Goal: Task Accomplishment & Management: Complete application form

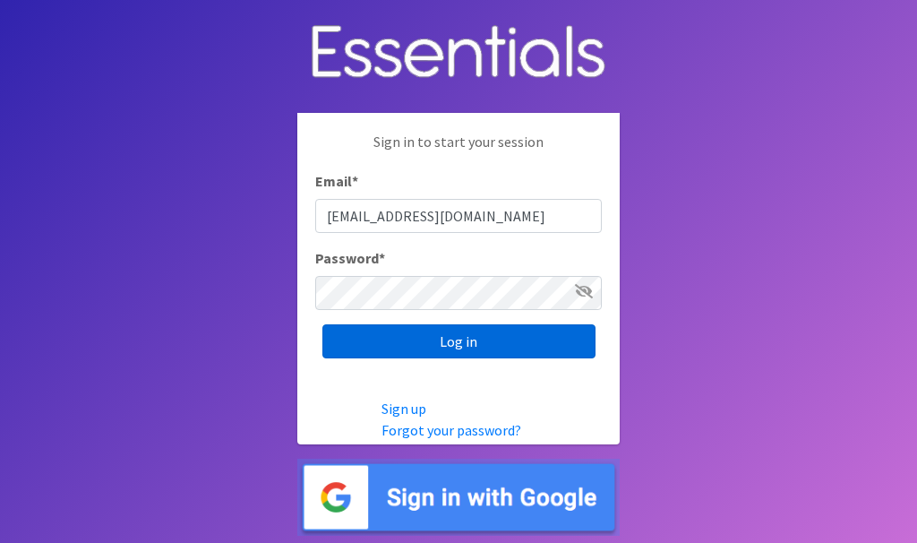
click at [472, 343] on input "Log in" at bounding box center [459, 341] width 273 height 34
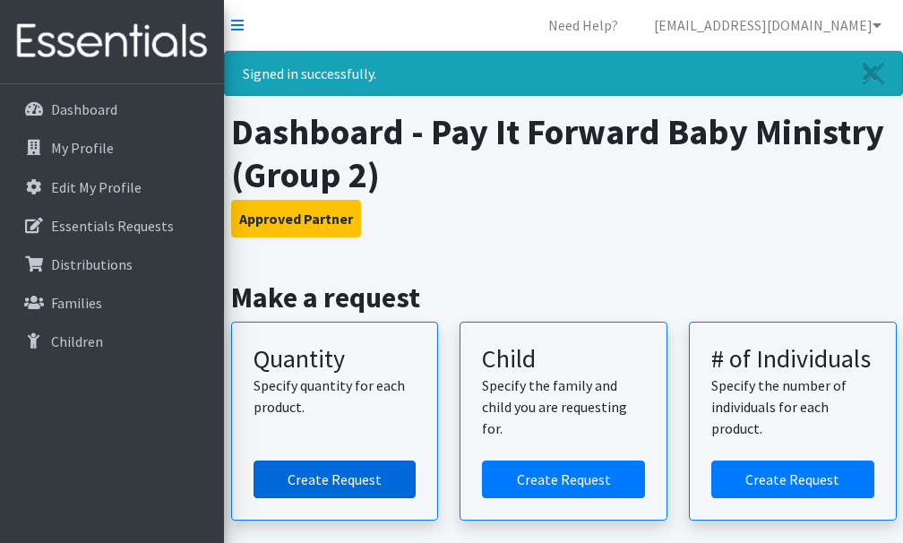
click at [330, 473] on link "Create Request" at bounding box center [335, 480] width 163 height 38
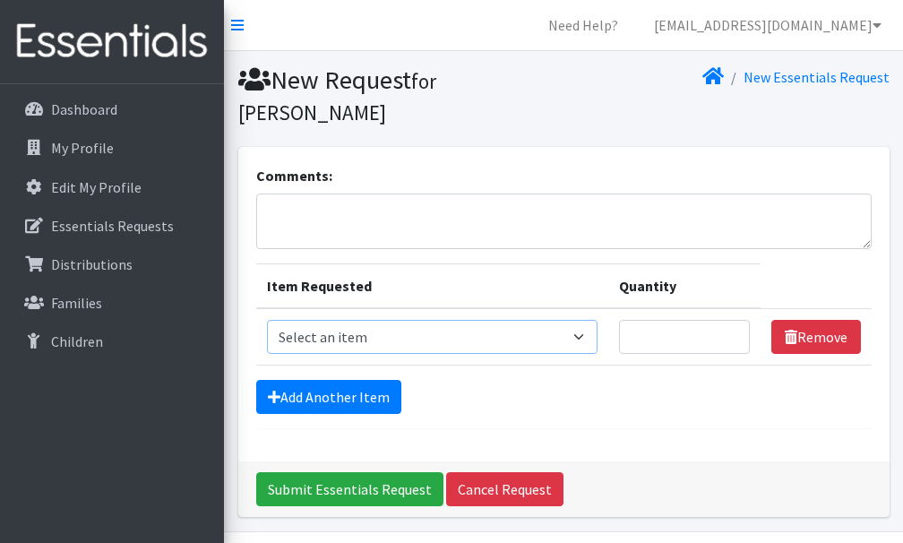
click at [583, 337] on select "Select an item Size 0/Newborn Size 1 Size 2 Size 3 Size 4 Size 5 Size 6 Size 7 …" at bounding box center [432, 337] width 331 height 34
select select "1090"
click at [267, 320] on select "Select an item Size 0/Newborn Size 1 Size 2 Size 3 Size 4 Size 5 Size 6 Size 7 …" at bounding box center [432, 337] width 331 height 34
click at [733, 335] on input "1" at bounding box center [684, 337] width 131 height 34
click at [732, 333] on input "2" at bounding box center [684, 337] width 131 height 34
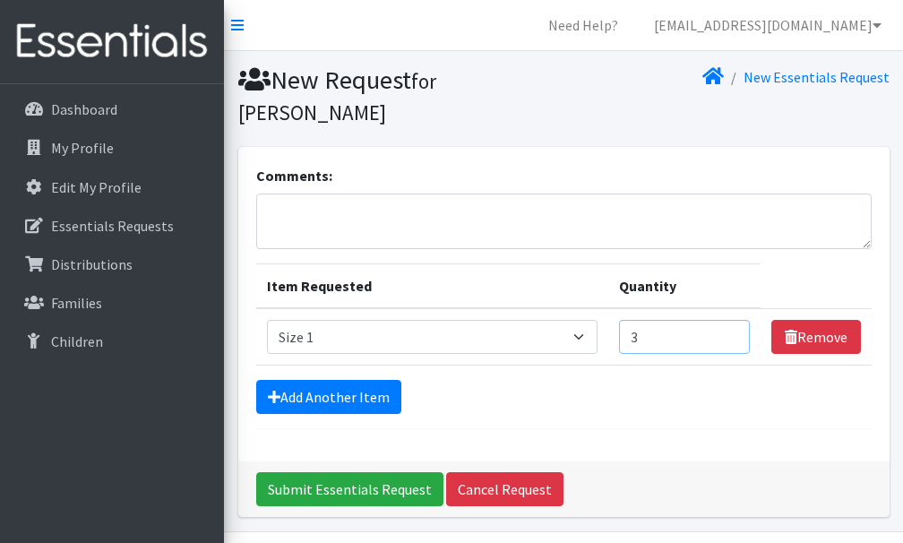
click at [732, 333] on input "3" at bounding box center [684, 337] width 131 height 34
click at [732, 333] on input "4" at bounding box center [684, 337] width 131 height 34
click at [732, 333] on input "5" at bounding box center [684, 337] width 131 height 34
click at [732, 333] on input "6" at bounding box center [684, 337] width 131 height 34
click at [732, 333] on input "7" at bounding box center [684, 337] width 131 height 34
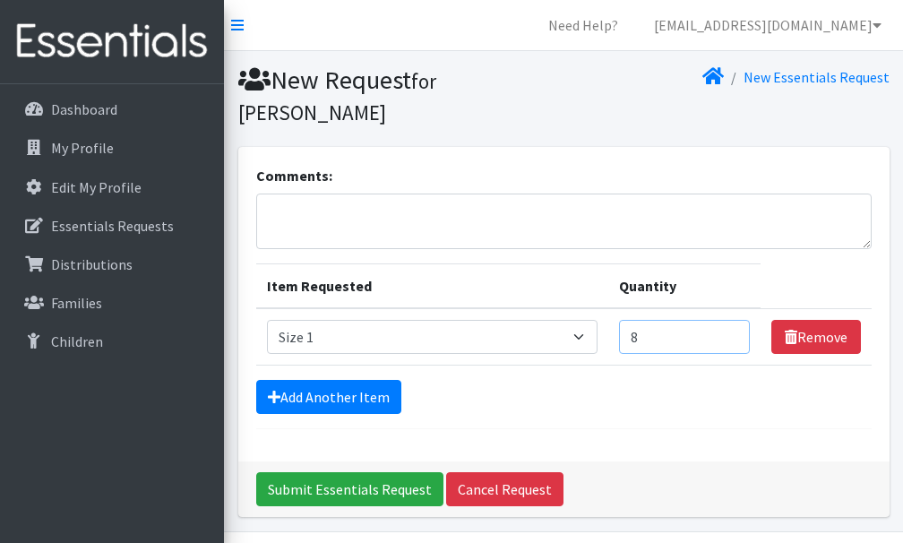
click at [732, 333] on input "8" at bounding box center [684, 337] width 131 height 34
click at [732, 333] on input "9" at bounding box center [684, 337] width 131 height 34
click at [732, 333] on input "10" at bounding box center [684, 337] width 131 height 34
click at [731, 333] on input "11" at bounding box center [684, 337] width 131 height 34
type input "12"
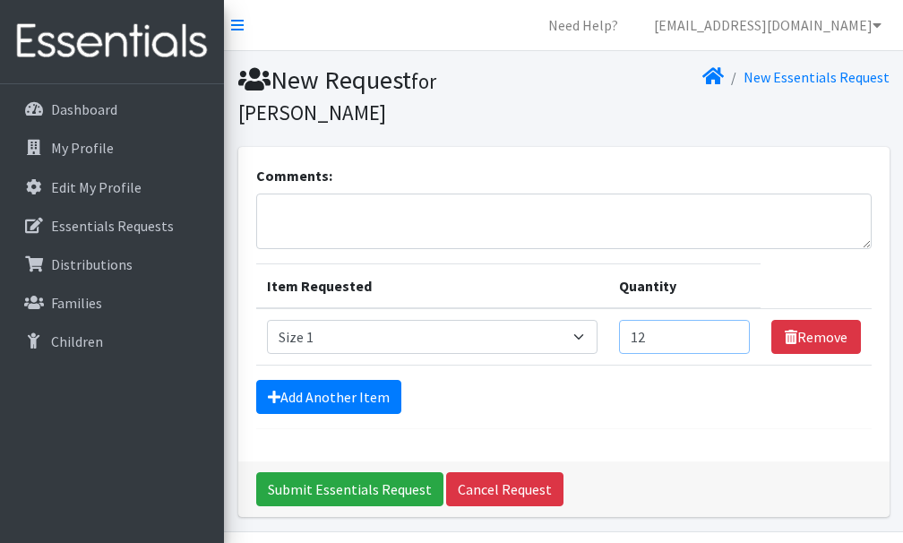
click at [731, 333] on input "12" at bounding box center [684, 337] width 131 height 34
click at [354, 392] on link "Add Another Item" at bounding box center [328, 397] width 145 height 34
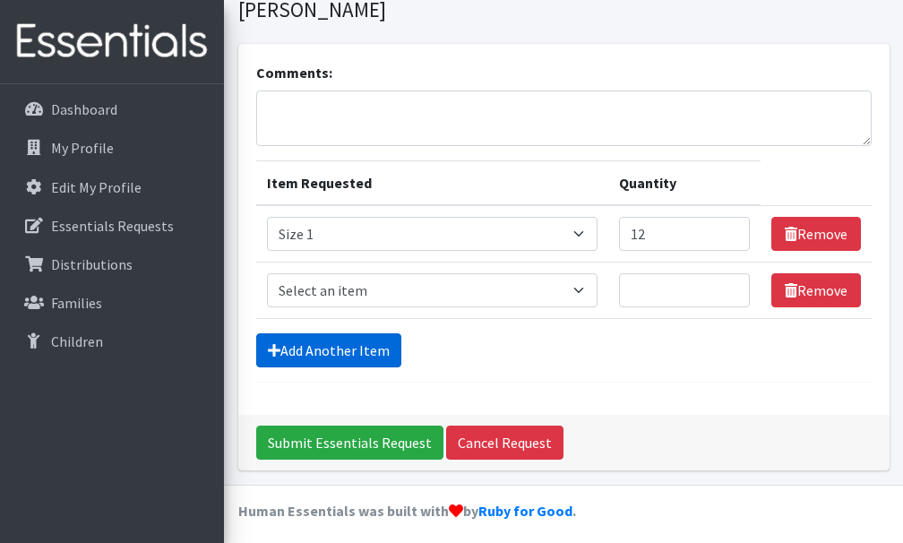
scroll to position [112, 0]
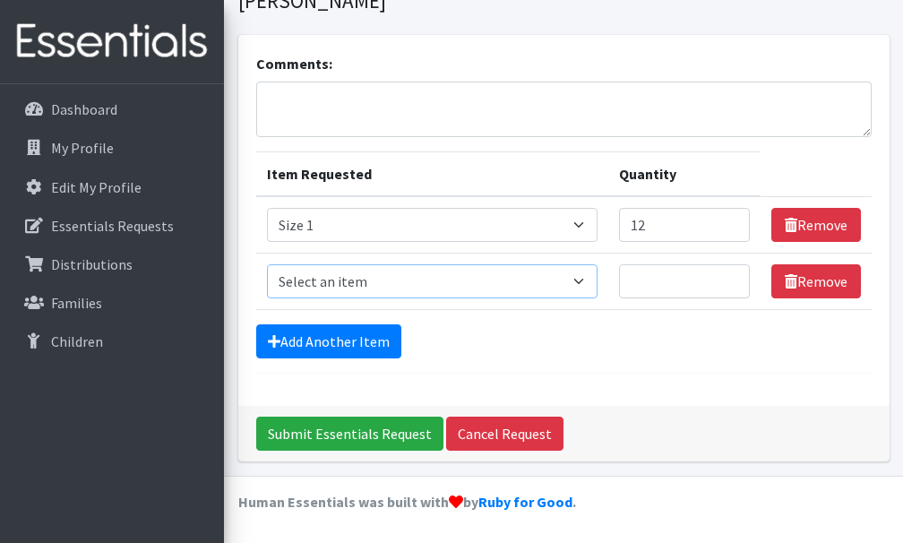
click at [584, 282] on select "Select an item Size 0/Newborn Size 1 Size 2 Size 3 Size 4 Size 5 Size 6 Size 7 …" at bounding box center [432, 281] width 331 height 34
select select "1091"
click at [267, 264] on select "Select an item Size 0/Newborn Size 1 Size 2 Size 3 Size 4 Size 5 Size 6 Size 7 …" at bounding box center [432, 281] width 331 height 34
click at [731, 276] on input "1" at bounding box center [684, 281] width 131 height 34
click at [731, 276] on input "2" at bounding box center [684, 281] width 131 height 34
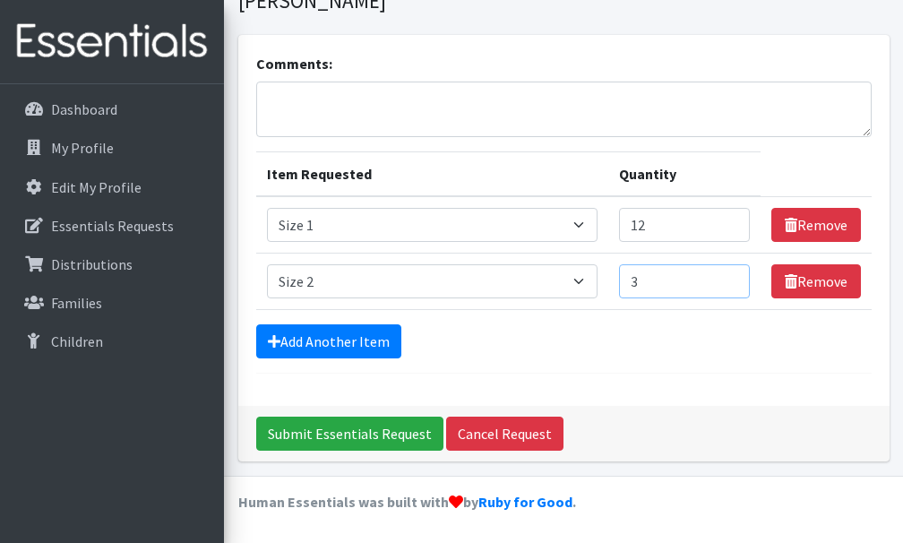
click at [731, 276] on input "3" at bounding box center [684, 281] width 131 height 34
click at [731, 276] on input "4" at bounding box center [684, 281] width 131 height 34
click at [731, 276] on input "5" at bounding box center [684, 281] width 131 height 34
click at [731, 276] on input "6" at bounding box center [684, 281] width 131 height 34
click at [731, 276] on input "7" at bounding box center [684, 281] width 131 height 34
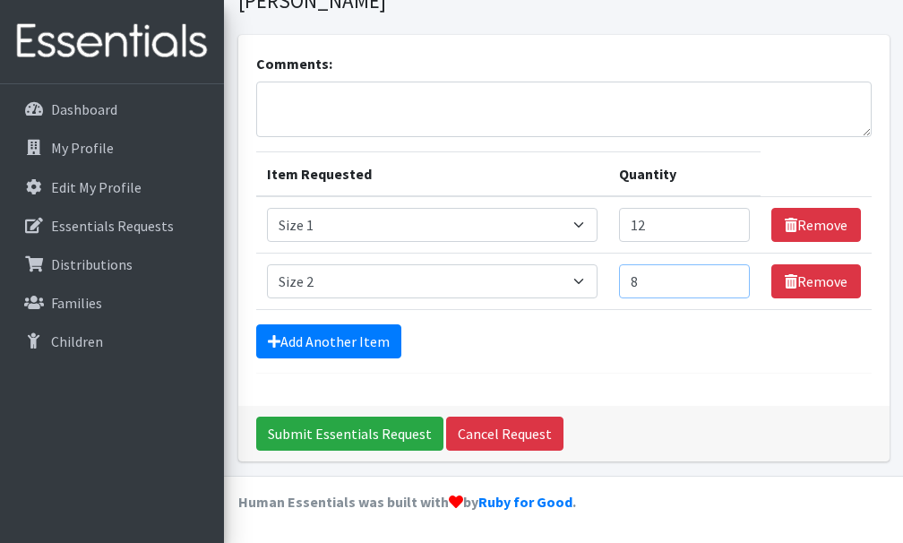
click at [731, 276] on input "8" at bounding box center [684, 281] width 131 height 34
click at [730, 276] on input "9" at bounding box center [684, 281] width 131 height 34
click at [730, 276] on input "10" at bounding box center [684, 281] width 131 height 34
click at [730, 276] on input "11" at bounding box center [684, 281] width 131 height 34
click at [730, 276] on input "12" at bounding box center [684, 281] width 131 height 34
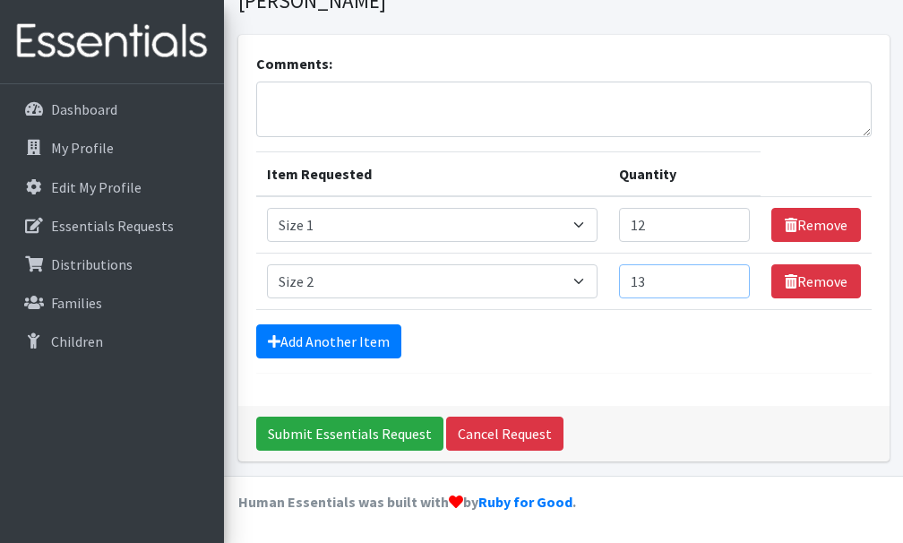
click at [730, 276] on input "13" at bounding box center [684, 281] width 131 height 34
click at [730, 276] on input "14" at bounding box center [684, 281] width 131 height 34
type input "15"
click at [729, 276] on input "15" at bounding box center [684, 281] width 131 height 34
click at [347, 340] on link "Add Another Item" at bounding box center [328, 341] width 145 height 34
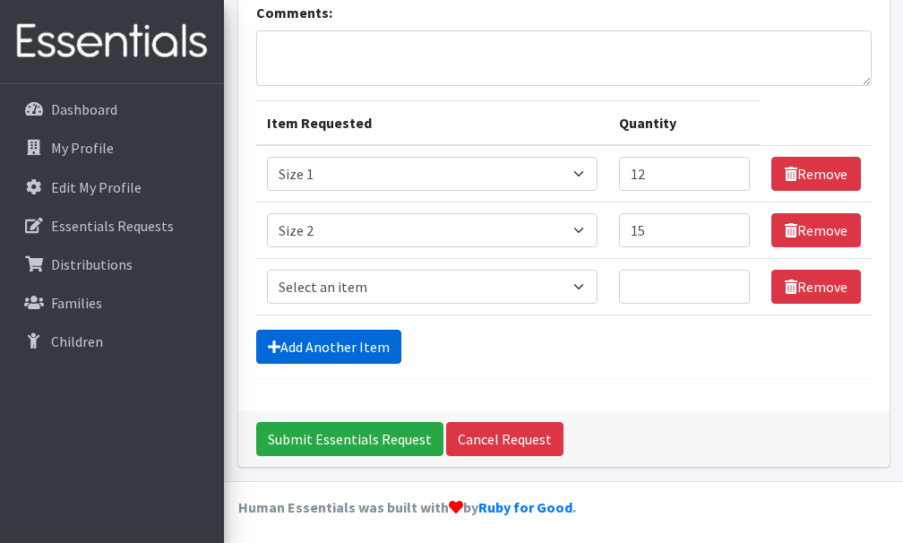
scroll to position [168, 0]
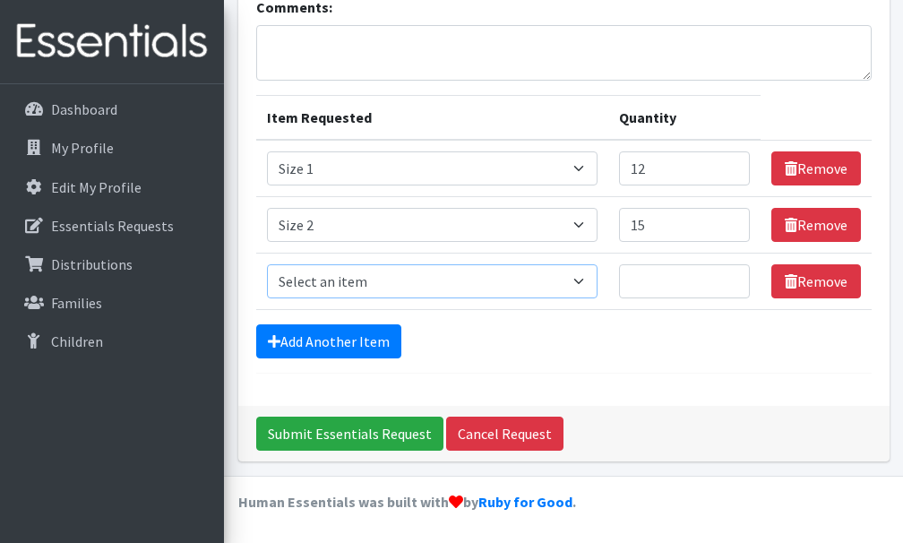
click at [587, 281] on select "Select an item Size 0/Newborn Size 1 Size 2 Size 3 Size 4 Size 5 Size 6 Size 7 …" at bounding box center [432, 281] width 331 height 34
select select "1094"
click at [267, 264] on select "Select an item Size 0/Newborn Size 1 Size 2 Size 3 Size 4 Size 5 Size 6 Size 7 …" at bounding box center [432, 281] width 331 height 34
click at [731, 278] on input "1" at bounding box center [684, 281] width 131 height 34
click at [731, 278] on input "2" at bounding box center [684, 281] width 131 height 34
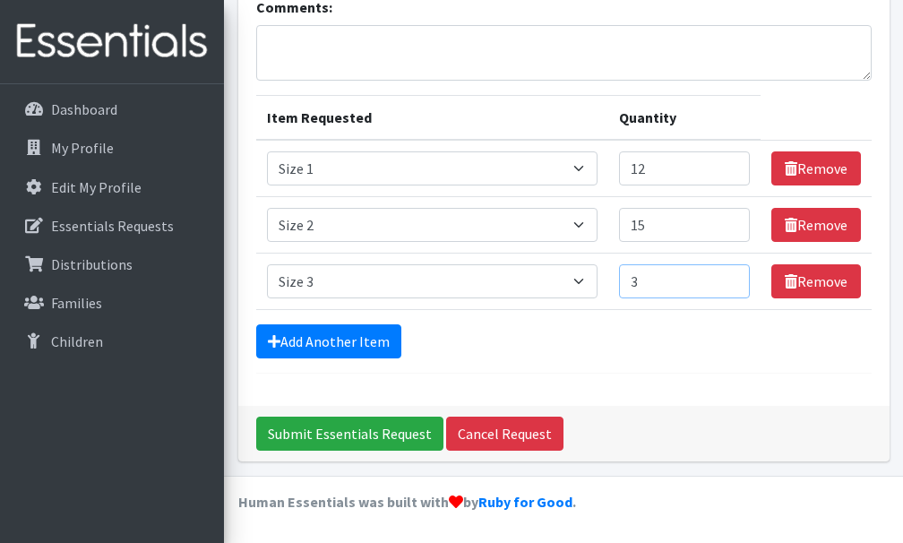
click at [731, 278] on input "3" at bounding box center [684, 281] width 131 height 34
click at [731, 278] on input "4" at bounding box center [684, 281] width 131 height 34
click at [731, 278] on input "5" at bounding box center [684, 281] width 131 height 34
click at [731, 278] on input "6" at bounding box center [684, 281] width 131 height 34
click at [731, 278] on input "7" at bounding box center [684, 281] width 131 height 34
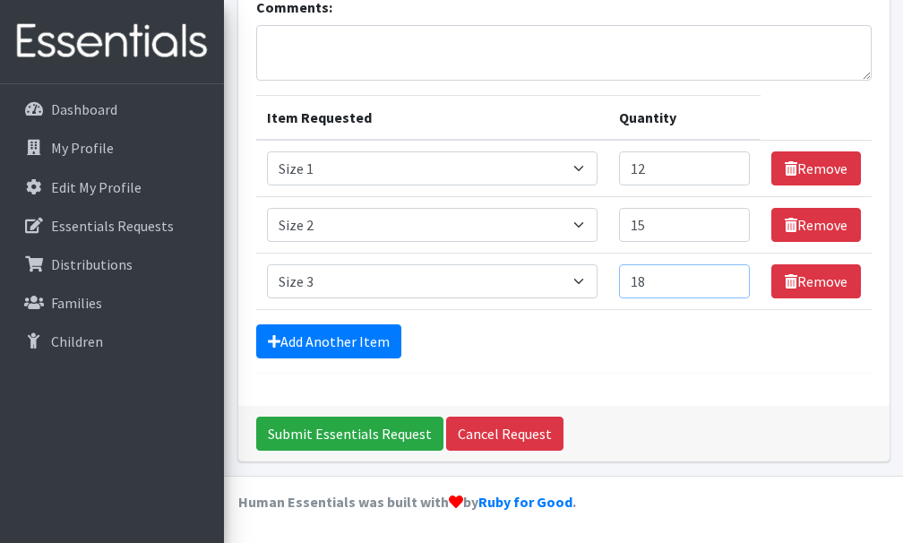
click at [731, 278] on input "18" at bounding box center [684, 281] width 131 height 34
click at [731, 278] on input "19" at bounding box center [684, 281] width 131 height 34
click at [731, 278] on input "20" at bounding box center [684, 281] width 131 height 34
click at [731, 278] on input "21" at bounding box center [684, 281] width 131 height 34
click at [731, 278] on input "22" at bounding box center [684, 281] width 131 height 34
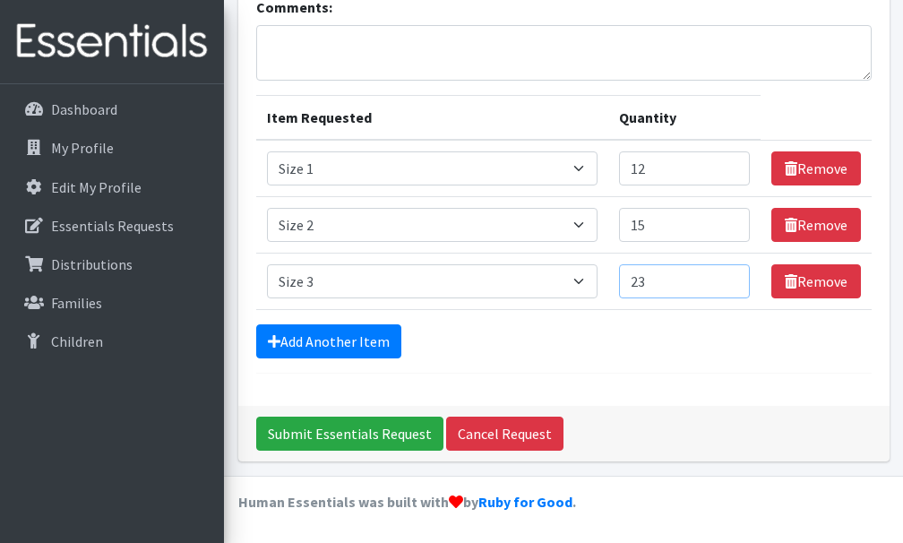
click at [731, 278] on input "23" at bounding box center [684, 281] width 131 height 34
click at [729, 286] on input "22" at bounding box center [684, 281] width 131 height 34
click at [729, 286] on input "21" at bounding box center [684, 281] width 131 height 34
type input "20"
click at [729, 286] on input "20" at bounding box center [684, 281] width 131 height 34
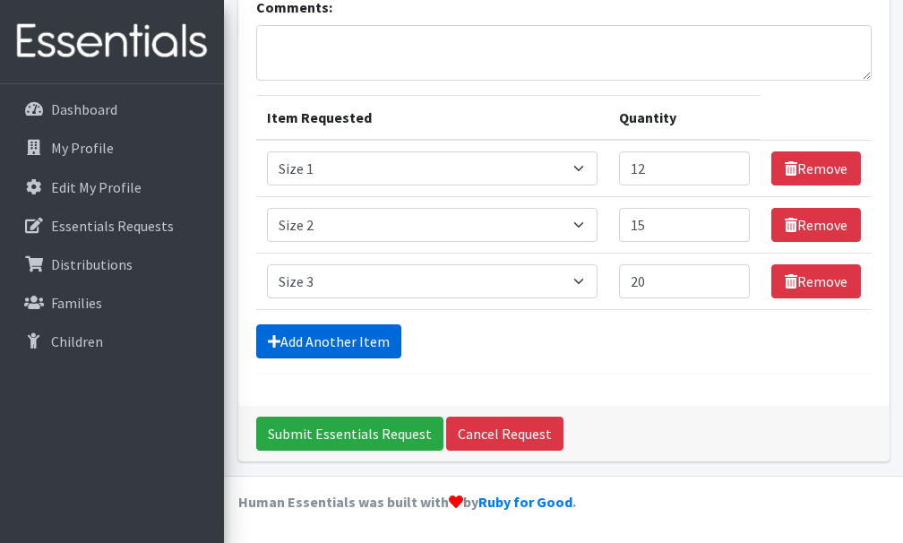
click at [337, 342] on link "Add Another Item" at bounding box center [328, 341] width 145 height 34
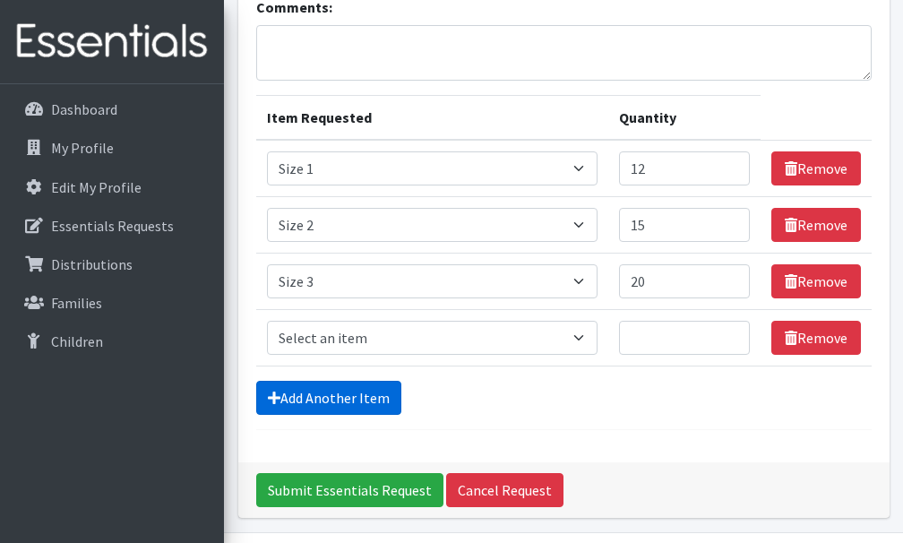
scroll to position [225, 0]
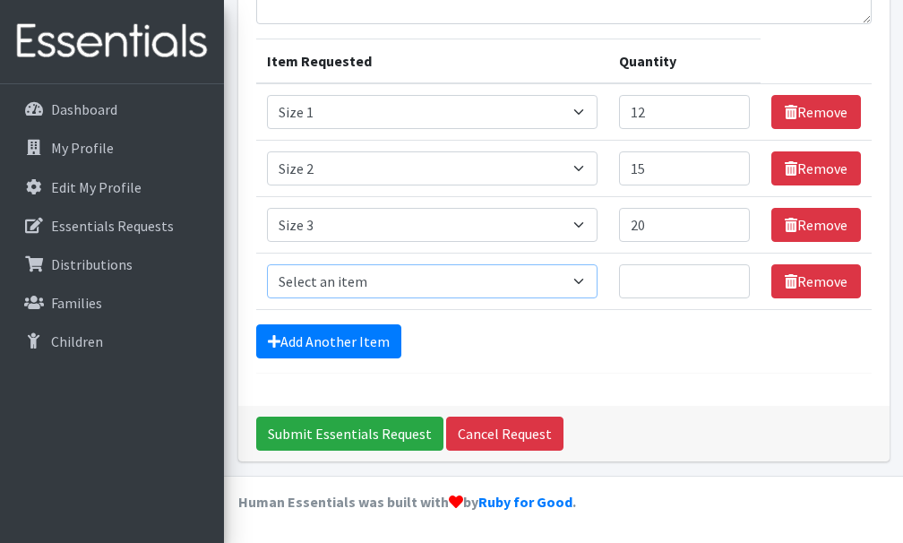
click at [582, 282] on select "Select an item Size 0/Newborn Size 1 Size 2 Size 3 Size 4 Size 5 Size 6 Size 7 …" at bounding box center [432, 281] width 331 height 34
select select "1097"
click at [267, 264] on select "Select an item Size 0/Newborn Size 1 Size 2 Size 3 Size 4 Size 5 Size 6 Size 7 …" at bounding box center [432, 281] width 331 height 34
click at [656, 288] on input "Quantity" at bounding box center [684, 281] width 131 height 34
click at [730, 277] on input "1" at bounding box center [684, 281] width 131 height 34
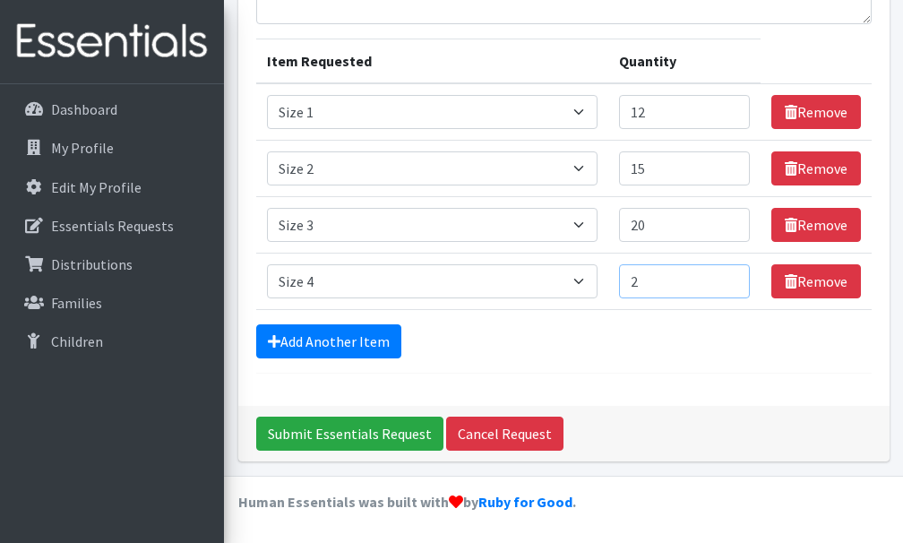
click at [730, 277] on input "2" at bounding box center [684, 281] width 131 height 34
click at [730, 277] on input "3" at bounding box center [684, 281] width 131 height 34
click at [730, 277] on input "4" at bounding box center [684, 281] width 131 height 34
click at [730, 277] on input "5" at bounding box center [684, 281] width 131 height 34
click at [730, 277] on input "6" at bounding box center [684, 281] width 131 height 34
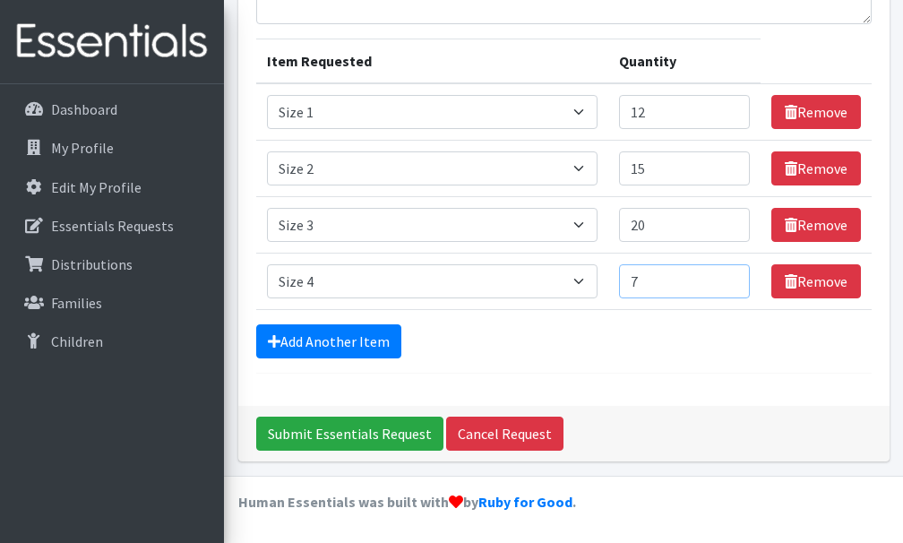
click at [730, 277] on input "7" at bounding box center [684, 281] width 131 height 34
click at [730, 277] on input "8" at bounding box center [684, 281] width 131 height 34
click at [730, 277] on input "9" at bounding box center [684, 281] width 131 height 34
click at [730, 277] on input "10" at bounding box center [684, 281] width 131 height 34
click at [730, 277] on input "11" at bounding box center [684, 281] width 131 height 34
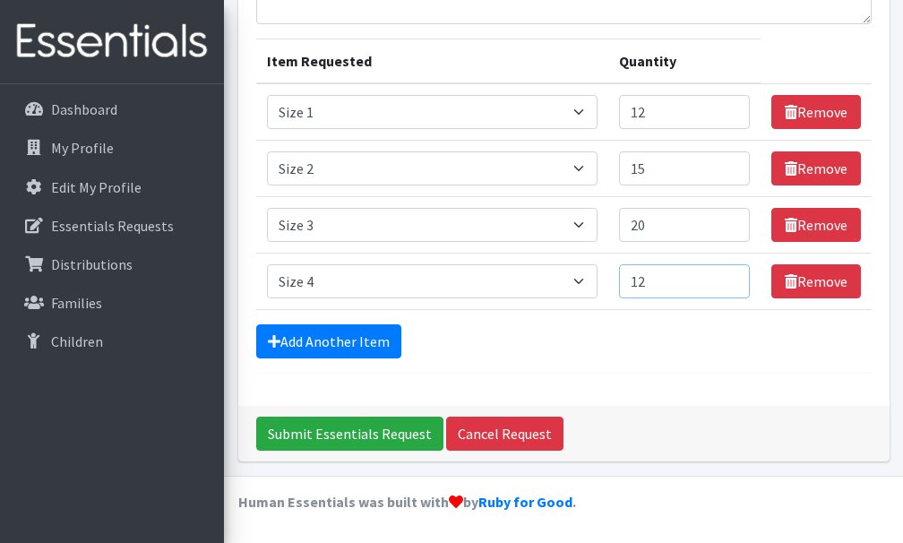
type input "12"
click at [731, 278] on input "12" at bounding box center [684, 281] width 131 height 34
click at [326, 333] on link "Add Another Item" at bounding box center [328, 341] width 145 height 34
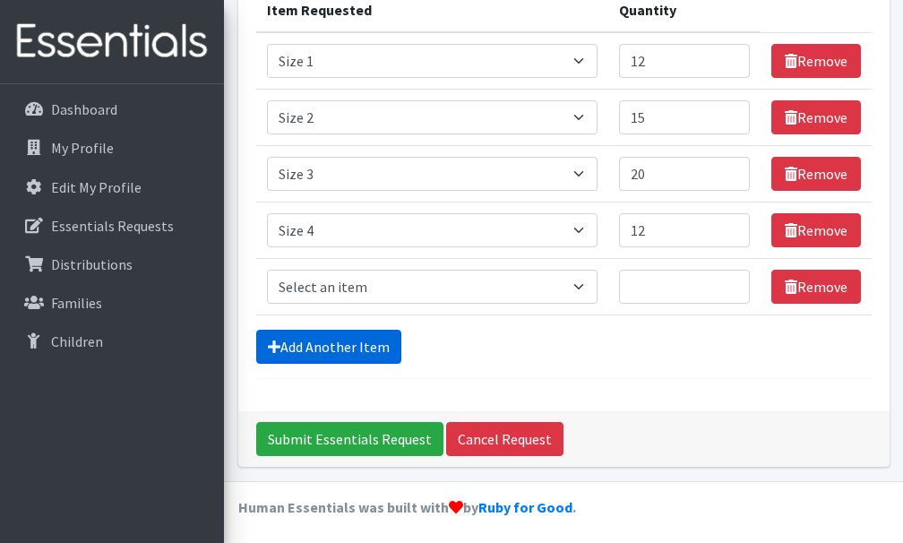
scroll to position [281, 0]
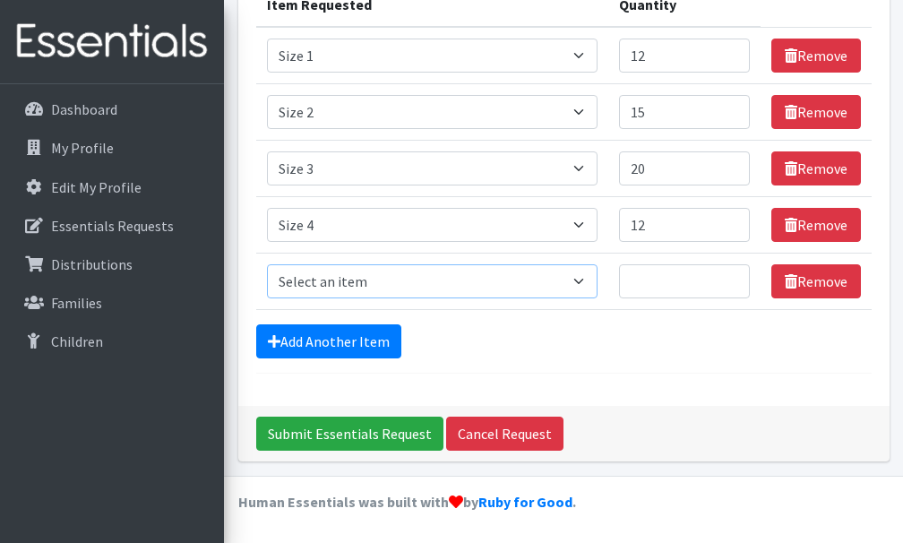
click at [581, 282] on select "Select an item Size 0/Newborn Size 1 Size 2 Size 3 Size 4 Size 5 Size 6 Size 7 …" at bounding box center [432, 281] width 331 height 34
select select "1098"
click at [267, 264] on select "Select an item Size 0/Newborn Size 1 Size 2 Size 3 Size 4 Size 5 Size 6 Size 7 …" at bounding box center [432, 281] width 331 height 34
click at [730, 277] on input "4" at bounding box center [684, 281] width 131 height 34
click at [730, 277] on input "5" at bounding box center [684, 281] width 131 height 34
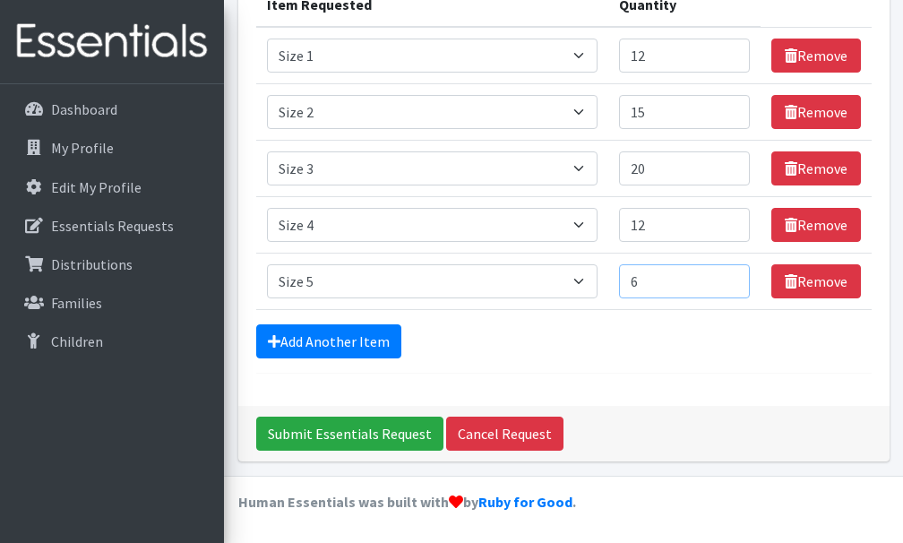
click at [730, 277] on input "6" at bounding box center [684, 281] width 131 height 34
click at [730, 277] on input "7" at bounding box center [684, 281] width 131 height 34
click at [730, 277] on input "8" at bounding box center [684, 281] width 131 height 34
click at [730, 277] on input "9" at bounding box center [684, 281] width 131 height 34
click at [730, 277] on input "10" at bounding box center [684, 281] width 131 height 34
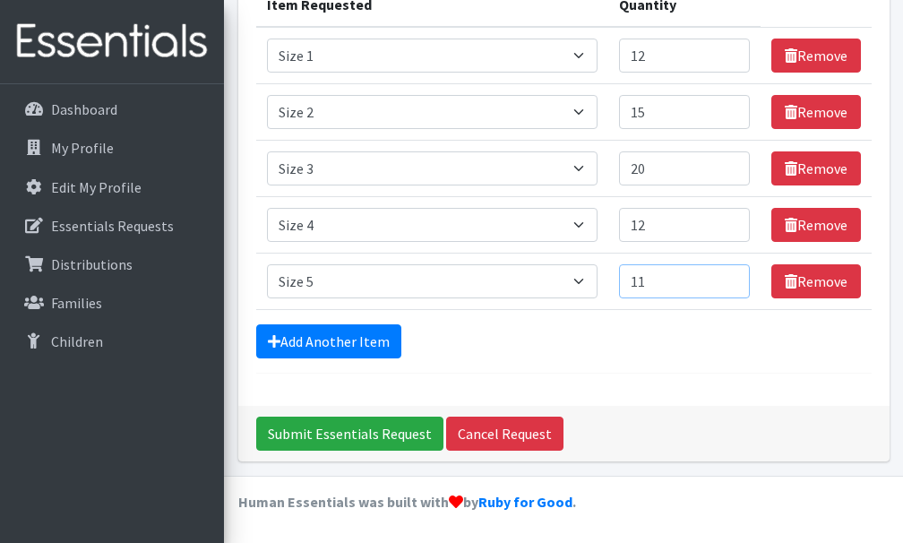
click at [730, 277] on input "11" at bounding box center [684, 281] width 131 height 34
click at [730, 277] on input "12" at bounding box center [684, 281] width 131 height 34
click at [730, 277] on input "13" at bounding box center [684, 281] width 131 height 34
click at [730, 277] on input "14" at bounding box center [684, 281] width 131 height 34
click at [730, 277] on input "15" at bounding box center [684, 281] width 131 height 34
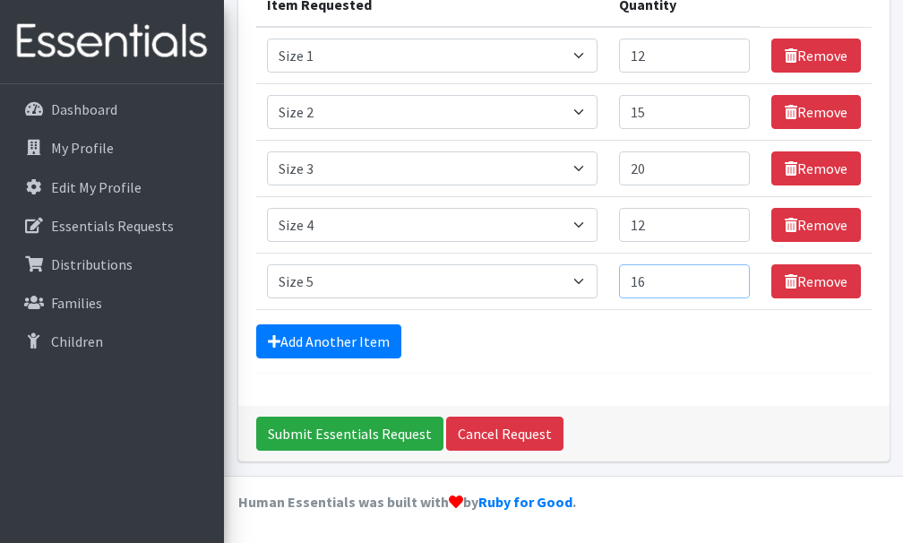
click at [730, 277] on input "16" at bounding box center [684, 281] width 131 height 34
click at [730, 277] on input "17" at bounding box center [684, 281] width 131 height 34
click at [730, 277] on input "18" at bounding box center [684, 281] width 131 height 34
click at [730, 277] on input "19" at bounding box center [684, 281] width 131 height 34
click at [730, 277] on input "20" at bounding box center [684, 281] width 131 height 34
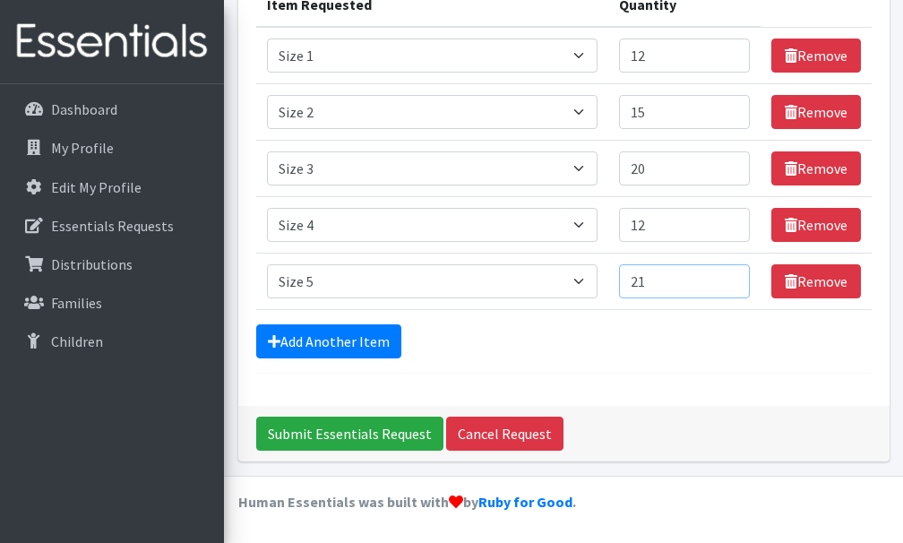
click at [730, 277] on input "21" at bounding box center [684, 281] width 131 height 34
click at [730, 277] on input "22" at bounding box center [684, 281] width 131 height 34
click at [730, 277] on input "23" at bounding box center [684, 281] width 131 height 34
click at [730, 277] on input "24" at bounding box center [684, 281] width 131 height 34
click at [730, 277] on input "25" at bounding box center [684, 281] width 131 height 34
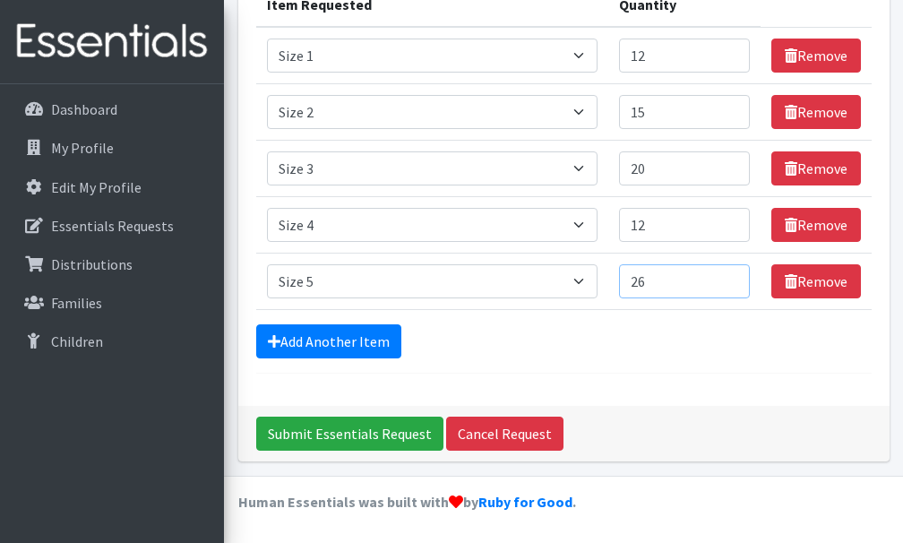
click at [730, 277] on input "26" at bounding box center [684, 281] width 131 height 34
click at [730, 277] on input "27" at bounding box center [684, 281] width 131 height 34
click at [730, 277] on input "28" at bounding box center [684, 281] width 131 height 34
click at [730, 277] on input "29" at bounding box center [684, 281] width 131 height 34
click at [730, 277] on input "30" at bounding box center [684, 281] width 131 height 34
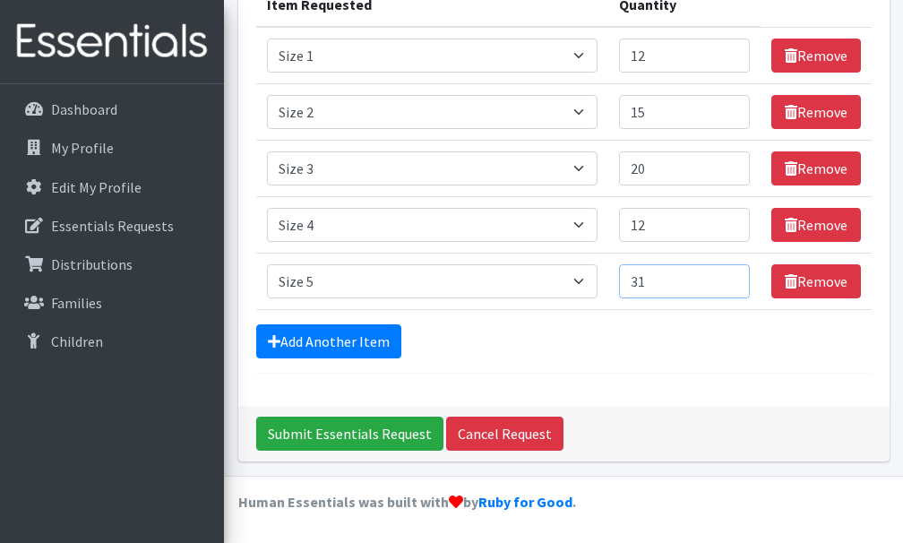
click at [730, 277] on input "31" at bounding box center [684, 281] width 131 height 34
click at [730, 277] on input "32" at bounding box center [684, 281] width 131 height 34
click at [730, 277] on input "33" at bounding box center [684, 281] width 131 height 34
click at [730, 277] on input "34" at bounding box center [684, 281] width 131 height 34
click at [730, 277] on input "35" at bounding box center [684, 281] width 131 height 34
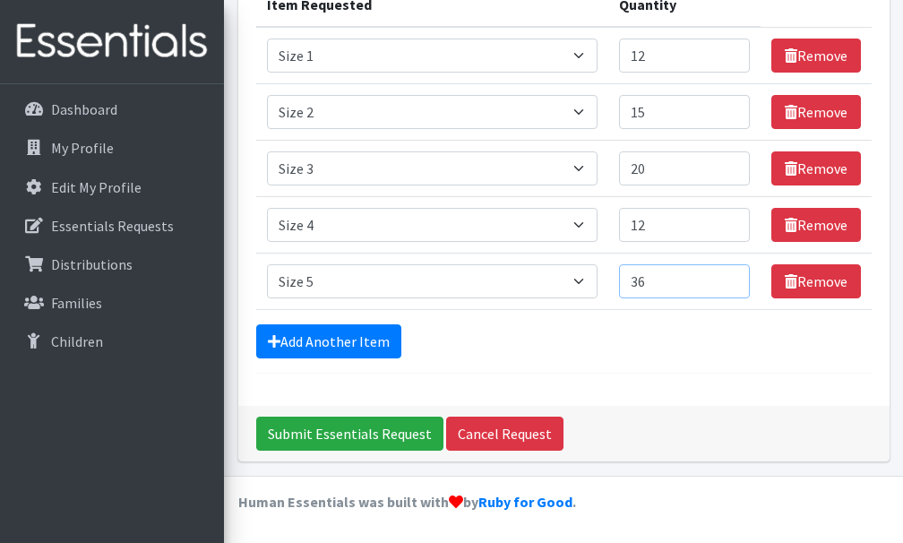
click at [730, 277] on input "36" at bounding box center [684, 281] width 131 height 34
click at [730, 277] on input "37" at bounding box center [684, 281] width 131 height 34
click at [730, 277] on input "38" at bounding box center [684, 281] width 131 height 34
click at [730, 277] on input "39" at bounding box center [684, 281] width 131 height 34
type input "40"
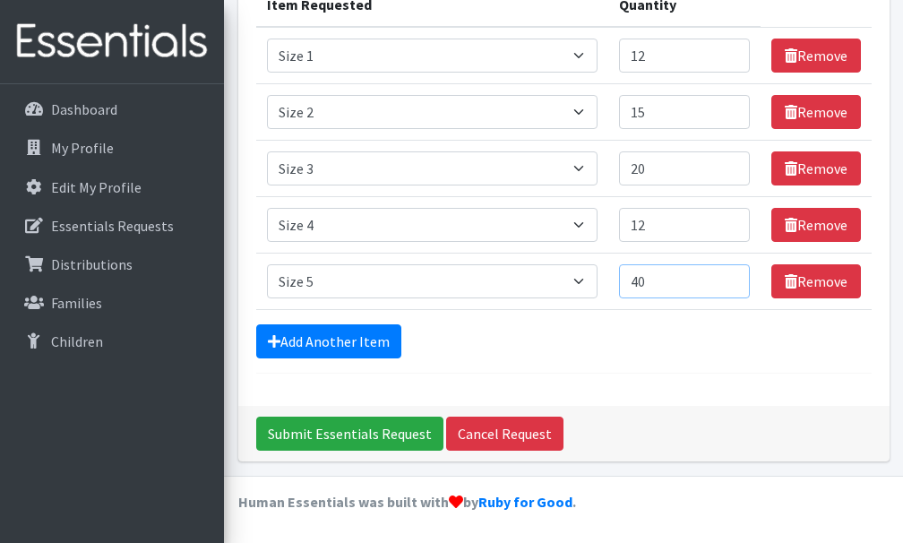
click at [730, 277] on input "40" at bounding box center [684, 281] width 131 height 34
click at [305, 334] on link "Add Another Item" at bounding box center [328, 341] width 145 height 34
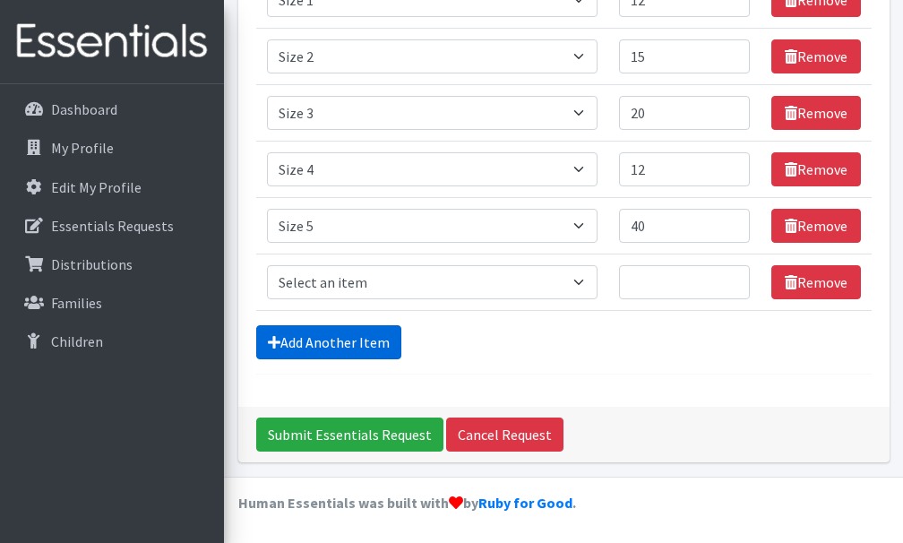
scroll to position [338, 0]
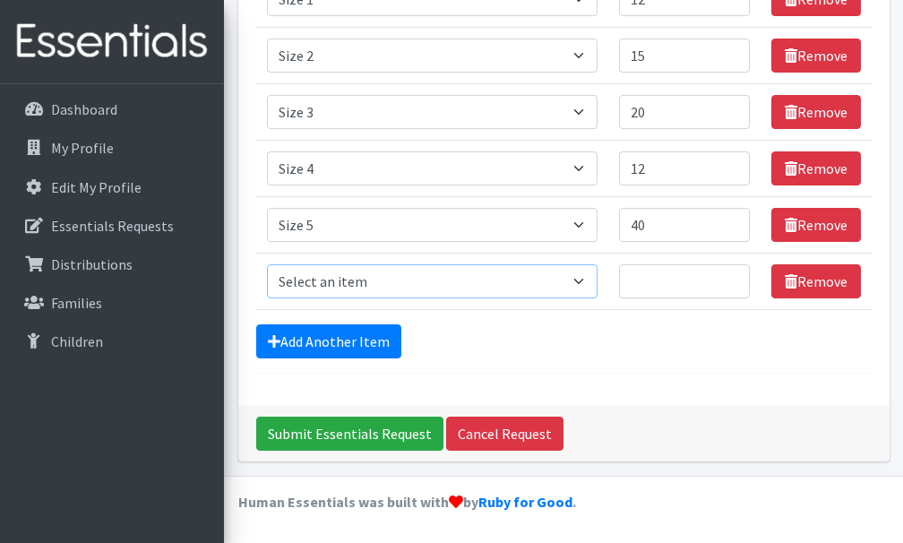
click at [587, 278] on select "Select an item Size 0/Newborn Size 1 Size 2 Size 3 Size 4 Size 5 Size 6 Size 7 …" at bounding box center [432, 281] width 331 height 34
select select "1100"
click at [267, 264] on select "Select an item Size 0/Newborn Size 1 Size 2 Size 3 Size 4 Size 5 Size 6 Size 7 …" at bounding box center [432, 281] width 331 height 34
click at [731, 278] on input "1" at bounding box center [684, 281] width 131 height 34
click at [731, 278] on input "2" at bounding box center [684, 281] width 131 height 34
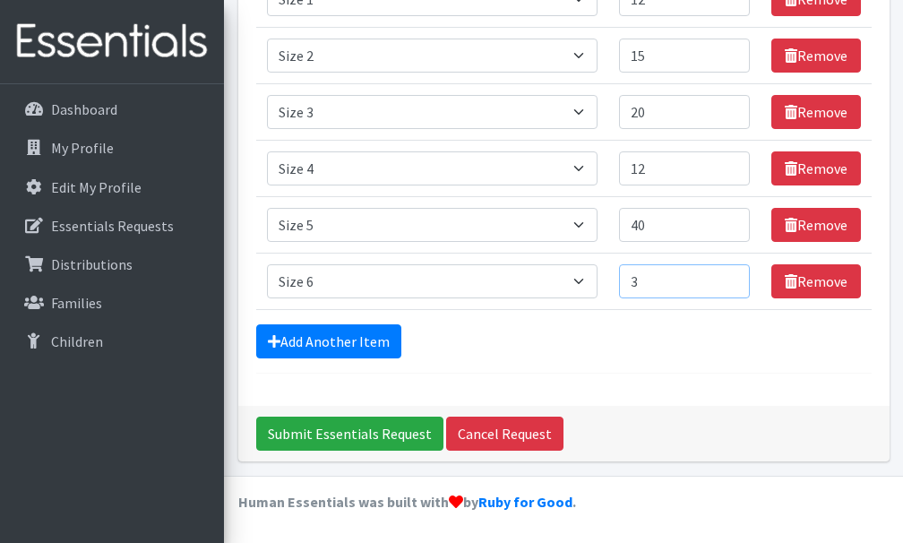
click at [731, 278] on input "3" at bounding box center [684, 281] width 131 height 34
click at [731, 278] on input "4" at bounding box center [684, 281] width 131 height 34
click at [731, 278] on input "5" at bounding box center [684, 281] width 131 height 34
click at [731, 278] on input "6" at bounding box center [684, 281] width 131 height 34
click at [731, 278] on input "7" at bounding box center [684, 281] width 131 height 34
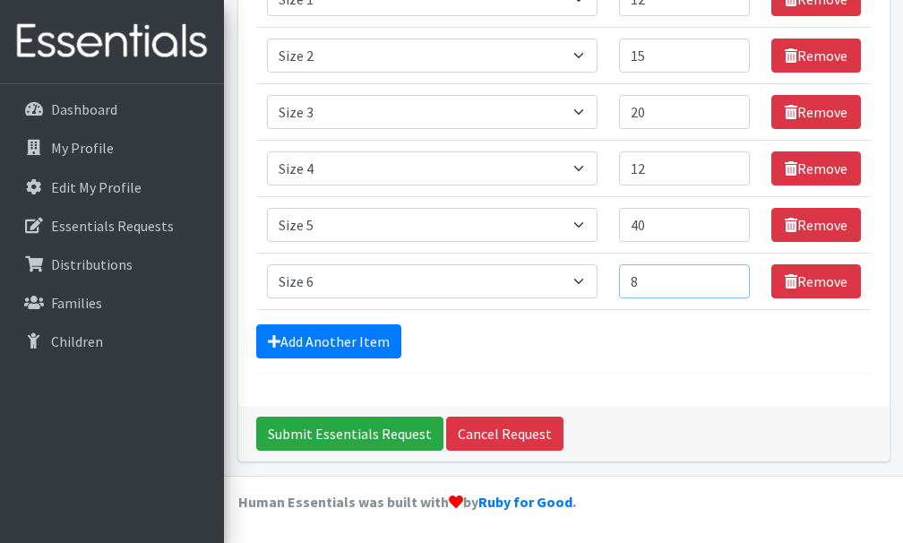
click at [730, 278] on input "8" at bounding box center [684, 281] width 131 height 34
click at [730, 278] on input "9" at bounding box center [684, 281] width 131 height 34
click at [730, 278] on input "10" at bounding box center [684, 281] width 131 height 34
click at [730, 278] on input "13" at bounding box center [684, 281] width 131 height 34
click at [730, 278] on input "14" at bounding box center [684, 281] width 131 height 34
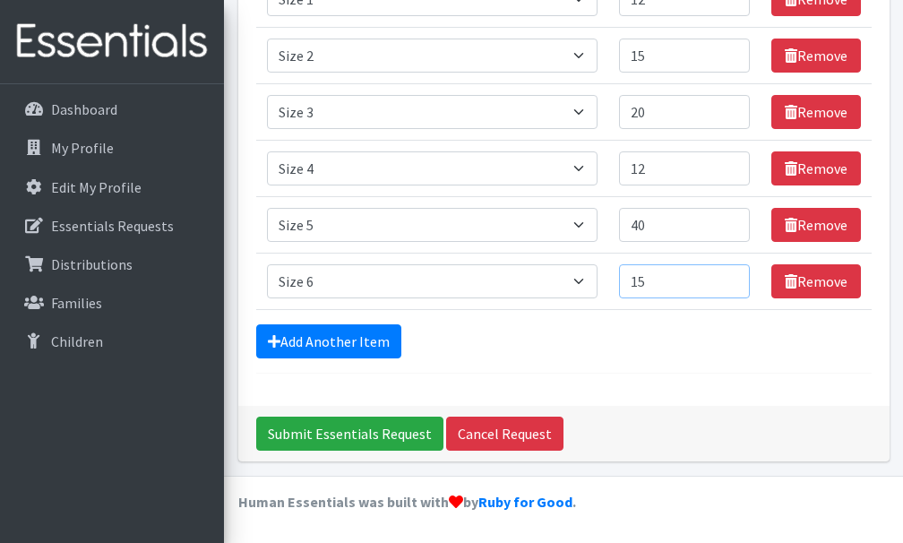
click at [729, 278] on input "15" at bounding box center [684, 281] width 131 height 34
click at [729, 278] on input "16" at bounding box center [684, 281] width 131 height 34
click at [729, 278] on input "17" at bounding box center [684, 281] width 131 height 34
click at [729, 278] on input "18" at bounding box center [684, 281] width 131 height 34
click at [729, 278] on input "19" at bounding box center [684, 281] width 131 height 34
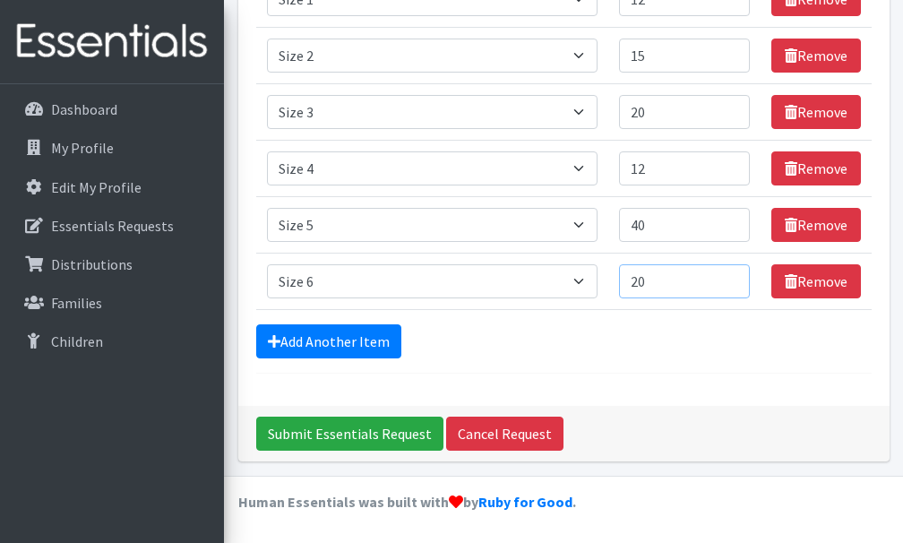
click at [729, 278] on input "20" at bounding box center [684, 281] width 131 height 34
click at [729, 278] on input "21" at bounding box center [684, 281] width 131 height 34
click at [729, 278] on input "22" at bounding box center [684, 281] width 131 height 34
click at [729, 278] on input "23" at bounding box center [684, 281] width 131 height 34
click at [729, 278] on input "24" at bounding box center [684, 281] width 131 height 34
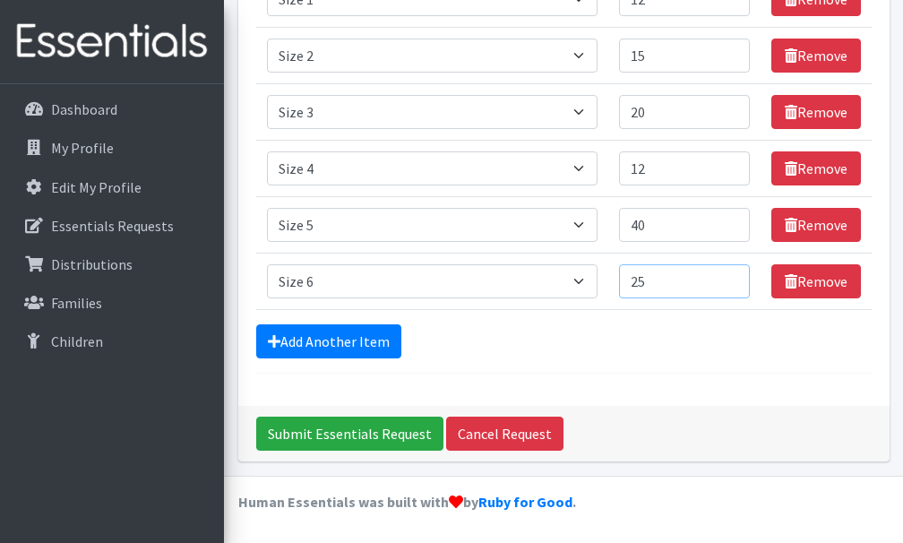
click at [729, 278] on input "25" at bounding box center [684, 281] width 131 height 34
click at [729, 278] on input "26" at bounding box center [684, 281] width 131 height 34
click at [729, 278] on input "27" at bounding box center [684, 281] width 131 height 34
click at [728, 278] on input "28" at bounding box center [684, 281] width 131 height 34
click at [728, 278] on input "29" at bounding box center [684, 281] width 131 height 34
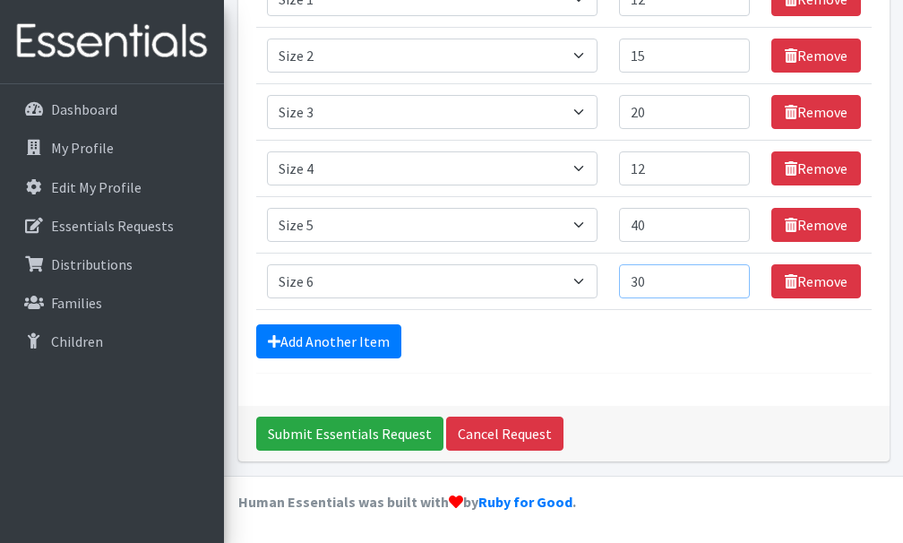
type input "30"
click at [728, 278] on input "30" at bounding box center [684, 281] width 131 height 34
click at [349, 332] on link "Add Another Item" at bounding box center [328, 341] width 145 height 34
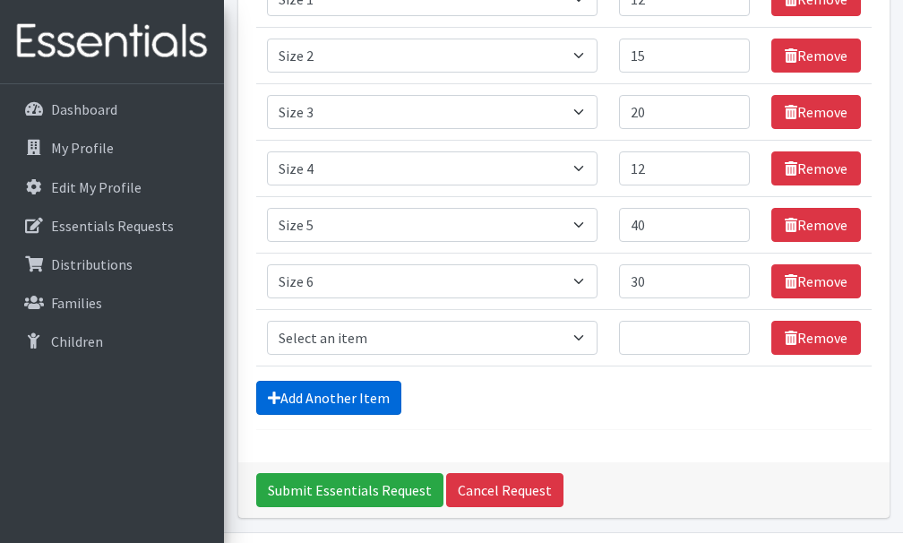
scroll to position [394, 0]
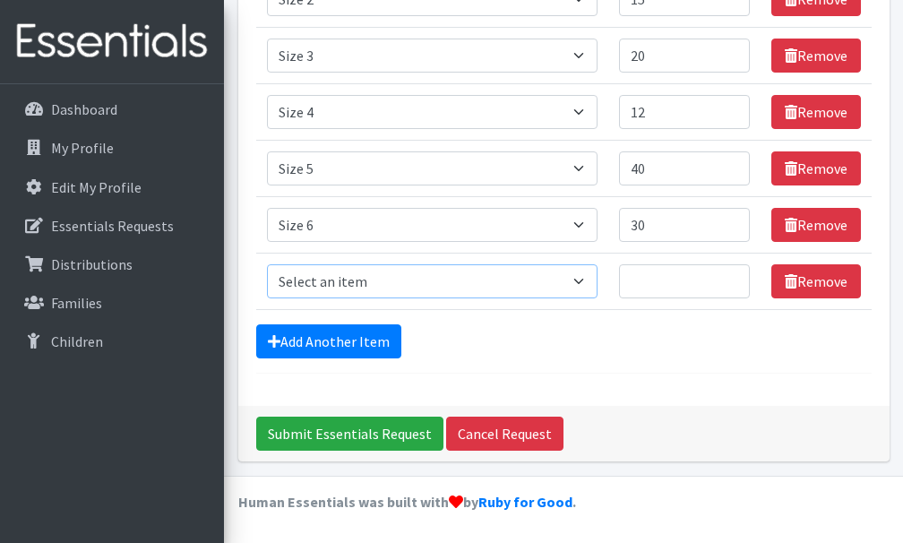
click at [584, 282] on select "Select an item Size 0/Newborn Size 1 Size 2 Size 3 Size 4 Size 5 Size 6 Size 7 …" at bounding box center [432, 281] width 331 height 34
select select "6073"
click at [267, 264] on select "Select an item Size 0/Newborn Size 1 Size 2 Size 3 Size 4 Size 5 Size 6 Size 7 …" at bounding box center [432, 281] width 331 height 34
click at [732, 278] on input "1" at bounding box center [684, 281] width 131 height 34
click at [732, 278] on input "2" at bounding box center [684, 281] width 131 height 34
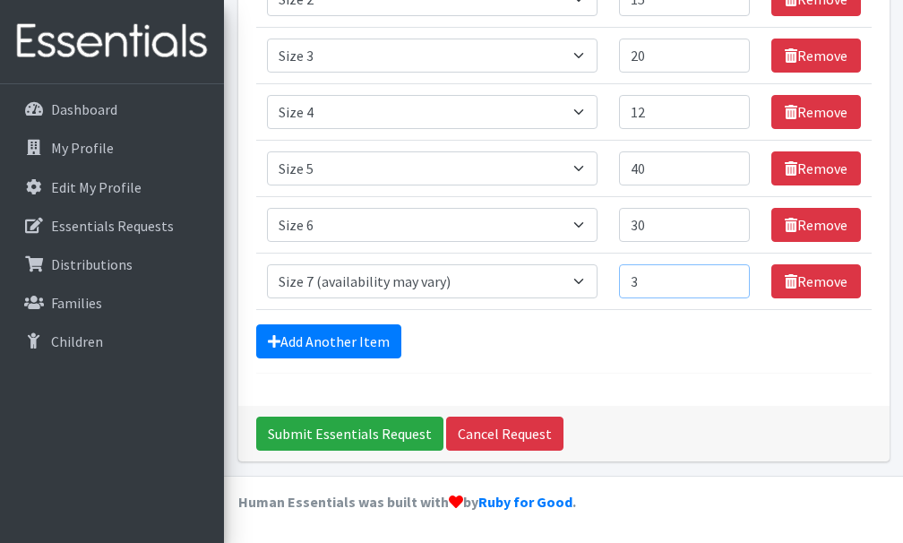
click at [732, 278] on input "3" at bounding box center [684, 281] width 131 height 34
click at [732, 278] on input "4" at bounding box center [684, 281] width 131 height 34
click at [732, 278] on input "5" at bounding box center [684, 281] width 131 height 34
click at [732, 278] on input "6" at bounding box center [684, 281] width 131 height 34
click at [732, 278] on input "7" at bounding box center [684, 281] width 131 height 34
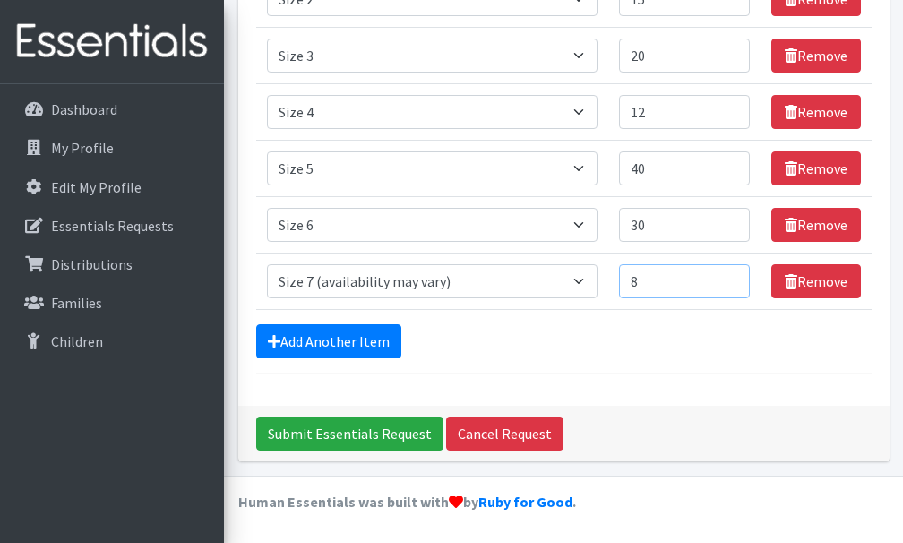
type input "8"
click at [732, 278] on input "8" at bounding box center [684, 281] width 131 height 34
click at [329, 349] on link "Add Another Item" at bounding box center [328, 341] width 145 height 34
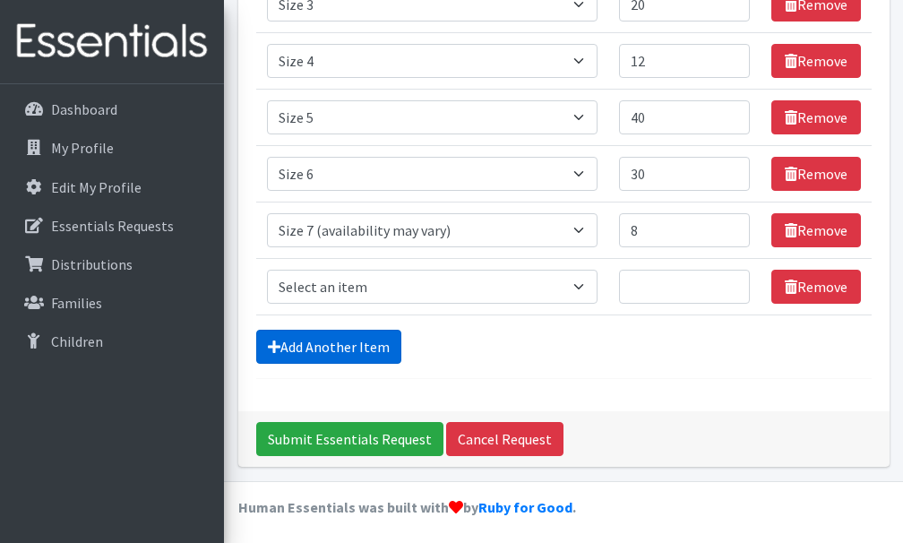
scroll to position [451, 0]
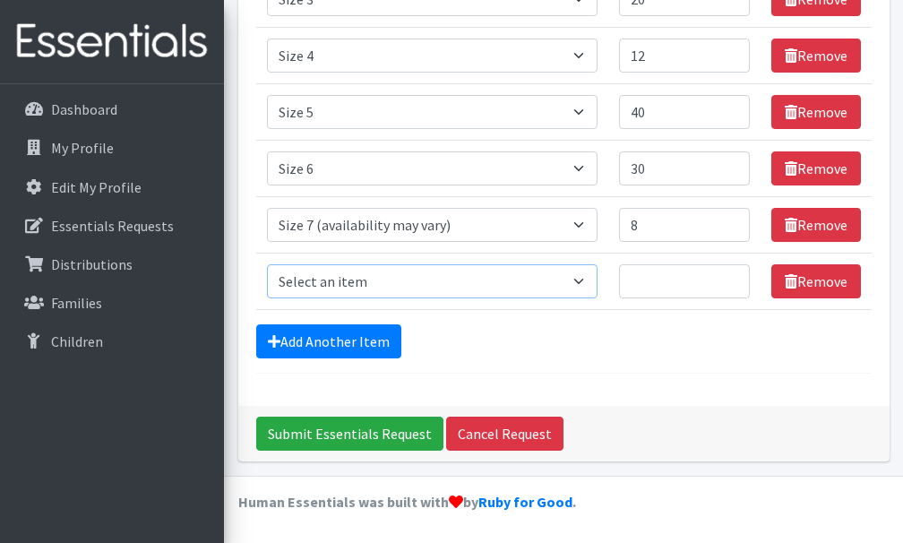
click at [584, 283] on select "Select an item Size 0/Newborn Size 1 Size 2 Size 3 Size 4 Size 5 Size 6 Size 7 …" at bounding box center [432, 281] width 331 height 34
select select "1093"
click at [267, 264] on select "Select an item Size 0/Newborn Size 1 Size 2 Size 3 Size 4 Size 5 Size 6 Size 7 …" at bounding box center [432, 281] width 331 height 34
click at [728, 279] on input "1" at bounding box center [684, 281] width 131 height 34
click at [728, 279] on input "2" at bounding box center [684, 281] width 131 height 34
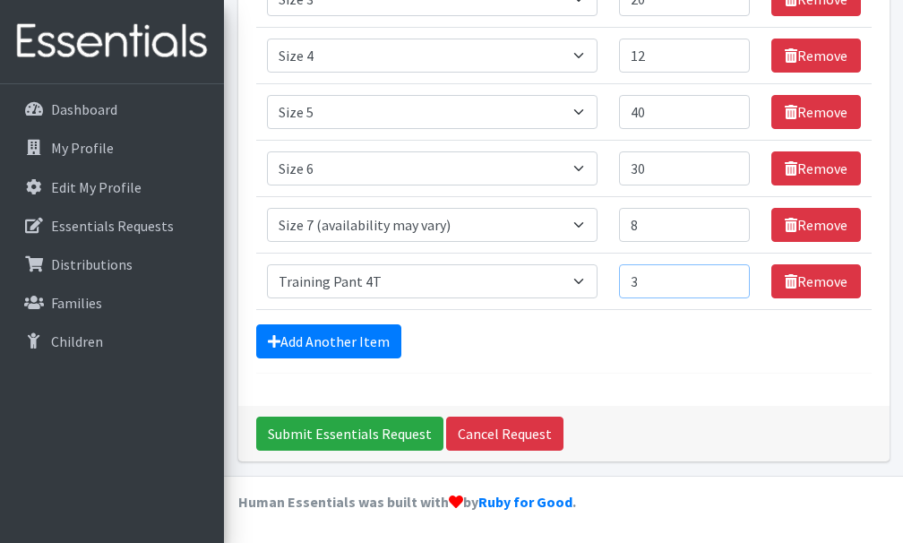
click at [728, 279] on input "3" at bounding box center [684, 281] width 131 height 34
click at [728, 279] on input "4" at bounding box center [684, 281] width 131 height 34
click at [728, 279] on input "5" at bounding box center [684, 281] width 131 height 34
click at [728, 279] on input "6" at bounding box center [684, 281] width 131 height 34
click at [728, 279] on input "7" at bounding box center [684, 281] width 131 height 34
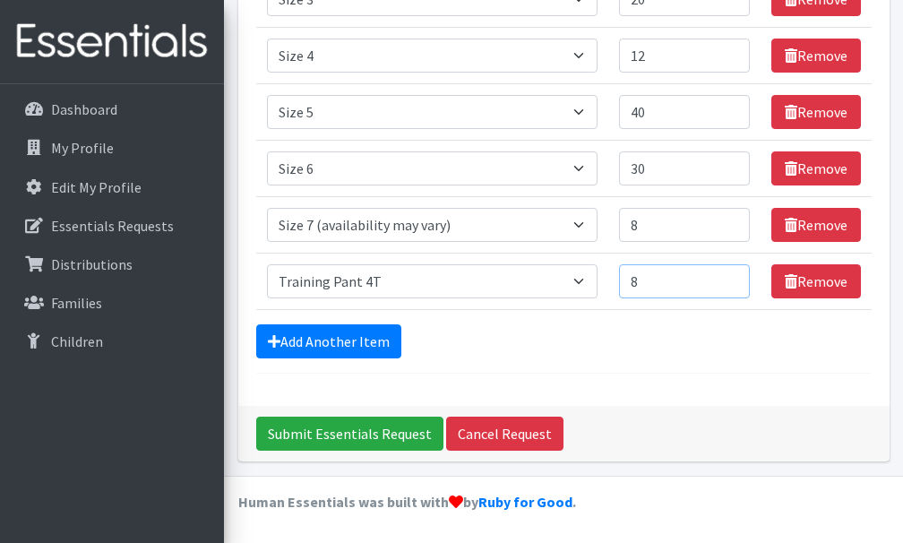
click at [728, 279] on input "8" at bounding box center [684, 281] width 131 height 34
click at [728, 279] on input "9" at bounding box center [684, 281] width 131 height 34
click at [728, 279] on input "10" at bounding box center [684, 281] width 131 height 34
click at [728, 279] on input "11" at bounding box center [684, 281] width 131 height 34
click at [728, 279] on input "12" at bounding box center [684, 281] width 131 height 34
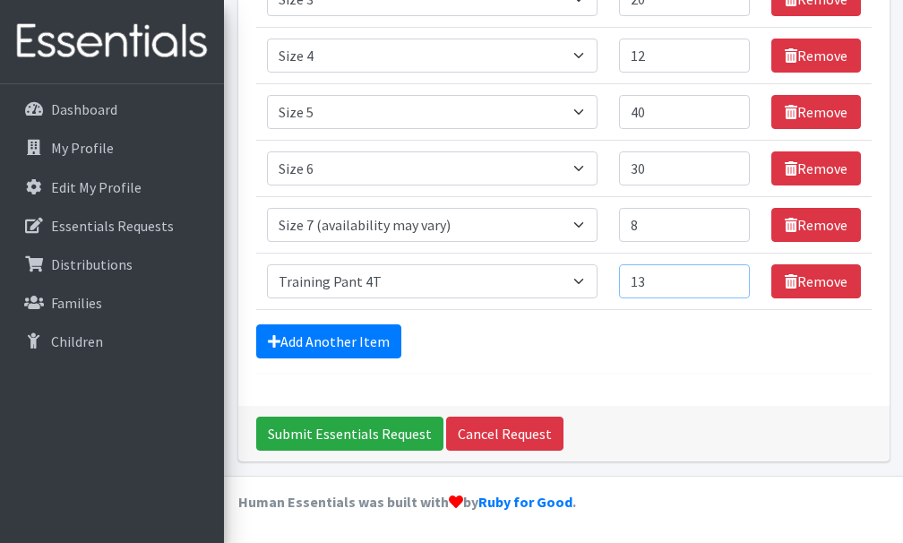
click at [728, 279] on input "13" at bounding box center [684, 281] width 131 height 34
click at [728, 279] on input "14" at bounding box center [684, 281] width 131 height 34
click at [728, 279] on input "15" at bounding box center [684, 281] width 131 height 34
click at [728, 279] on input "16" at bounding box center [684, 281] width 131 height 34
click at [728, 279] on input "17" at bounding box center [684, 281] width 131 height 34
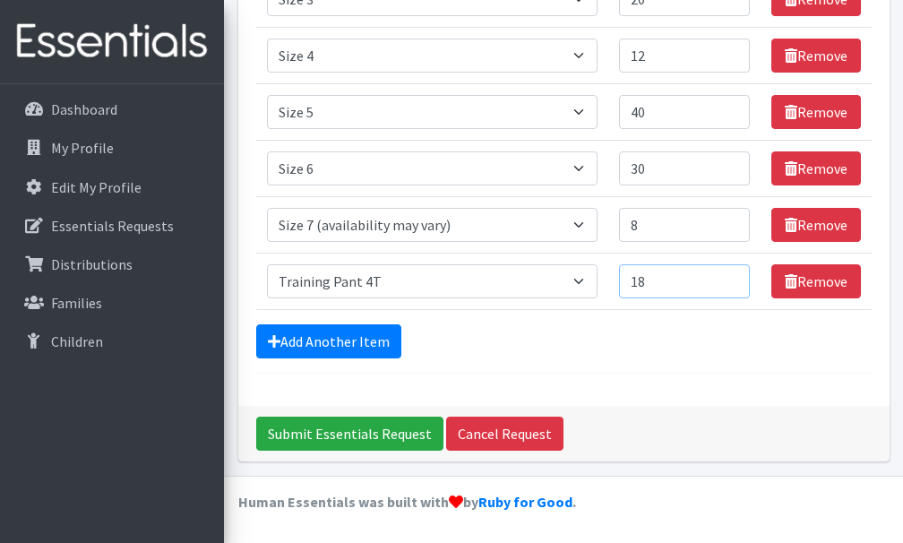
click at [728, 279] on input "18" at bounding box center [684, 281] width 131 height 34
click at [728, 279] on input "19" at bounding box center [684, 281] width 131 height 34
click at [728, 279] on input "20" at bounding box center [684, 281] width 131 height 34
click at [728, 279] on input "21" at bounding box center [684, 281] width 131 height 34
click at [728, 279] on input "22" at bounding box center [684, 281] width 131 height 34
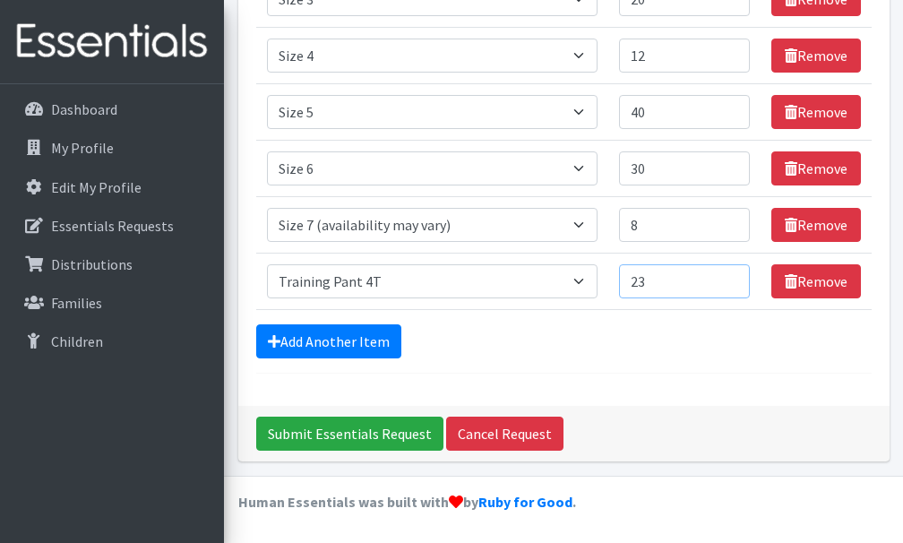
click at [727, 279] on input "23" at bounding box center [684, 281] width 131 height 34
type input "24"
click at [727, 279] on input "24" at bounding box center [684, 281] width 131 height 34
click at [360, 430] on input "Submit Essentials Request" at bounding box center [349, 434] width 187 height 34
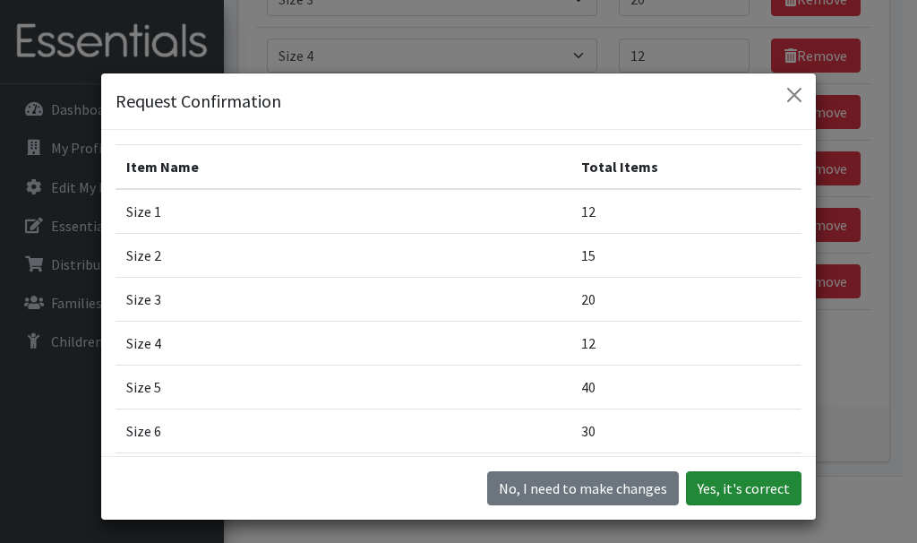
click at [743, 495] on button "Yes, it's correct" at bounding box center [744, 488] width 116 height 34
